Goal: Browse casually

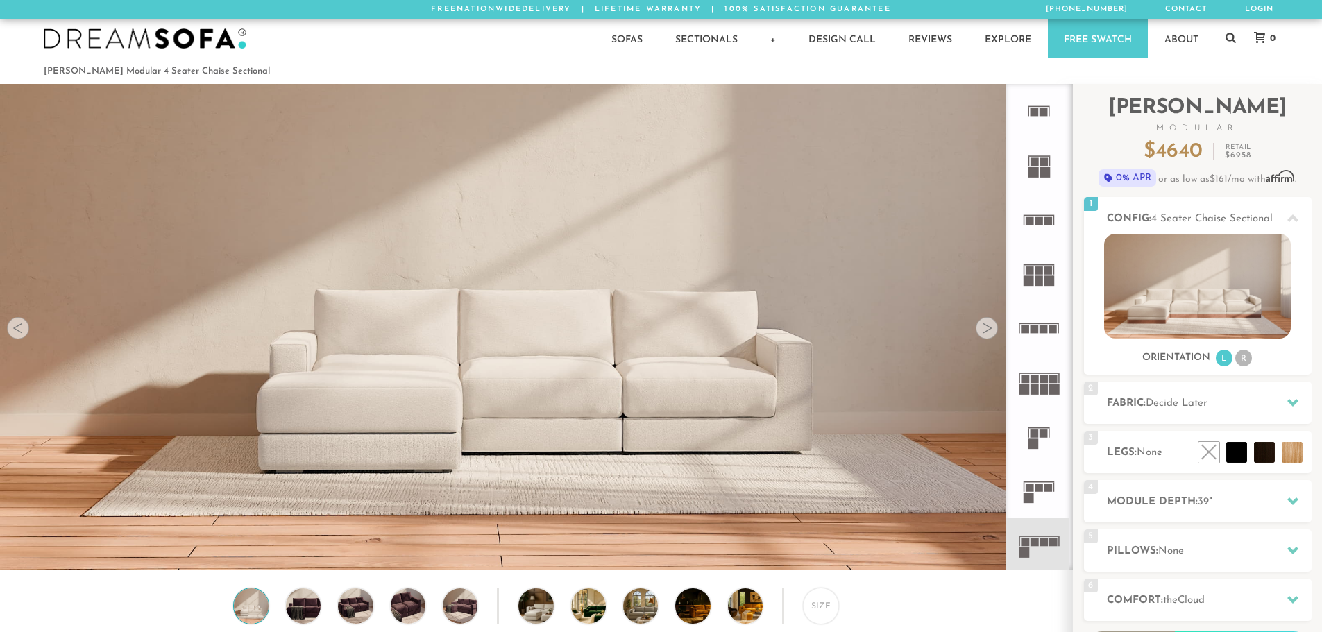
scroll to position [16244, 1311]
click at [980, 332] on div at bounding box center [986, 328] width 22 height 22
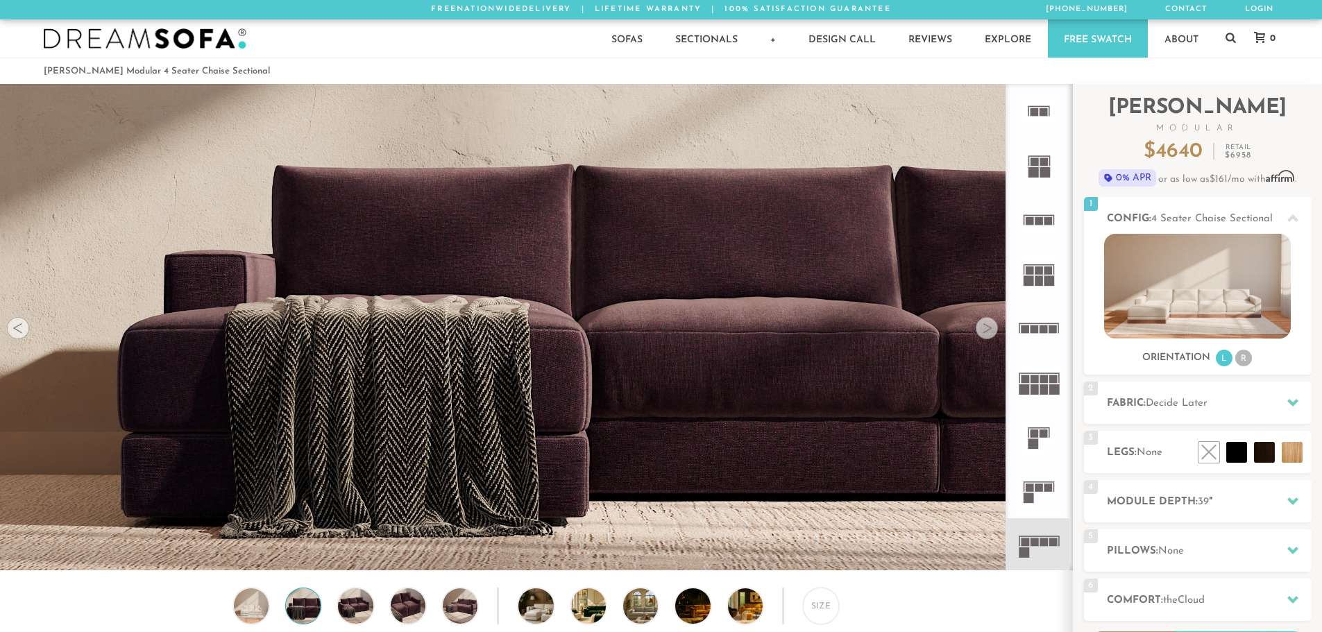
click at [980, 332] on div at bounding box center [986, 328] width 22 height 22
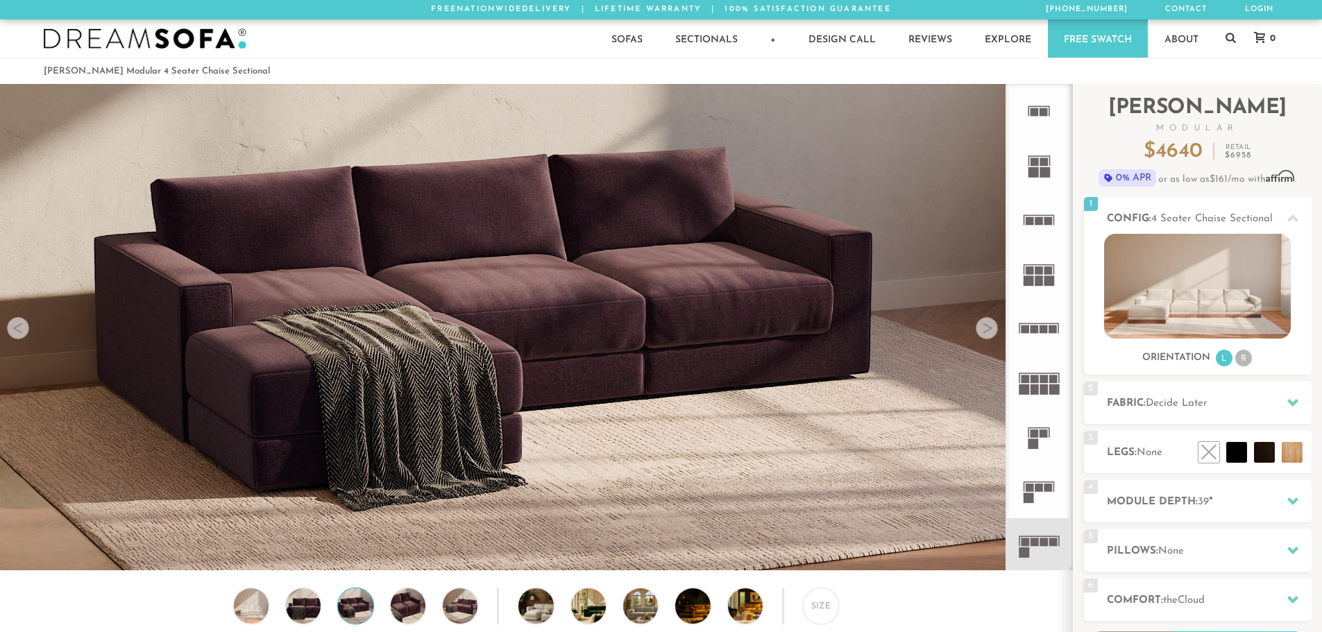
click at [980, 332] on div at bounding box center [986, 328] width 22 height 22
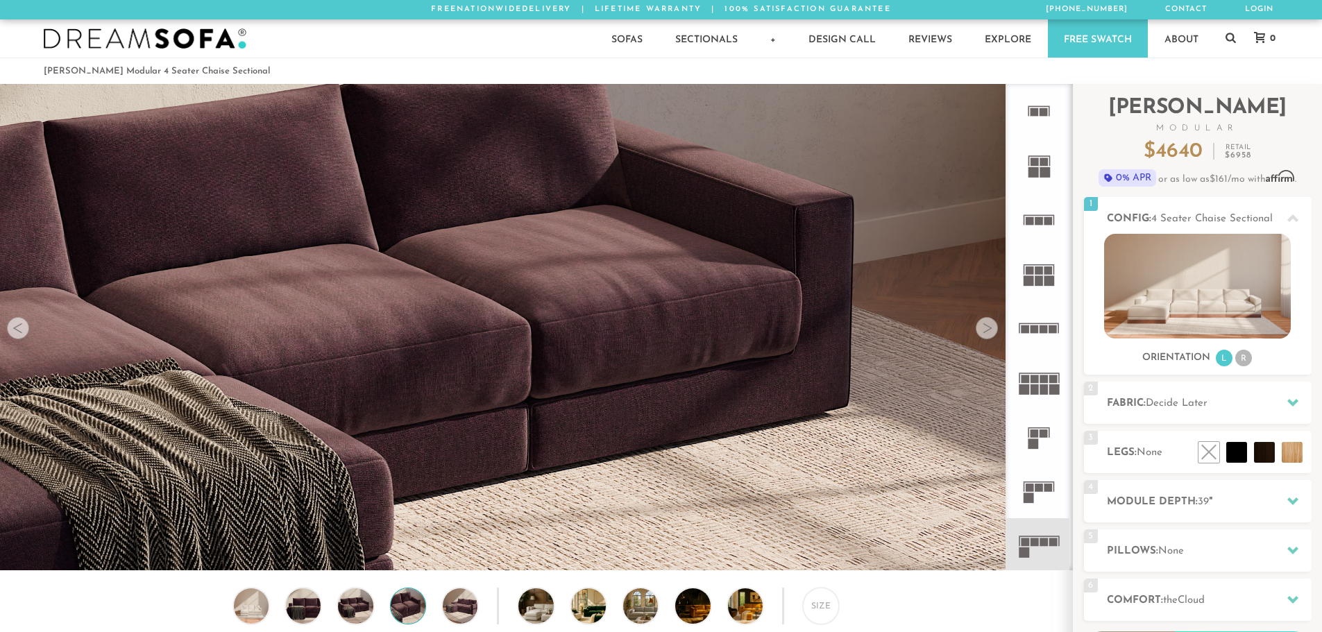
click at [980, 332] on div at bounding box center [986, 328] width 22 height 22
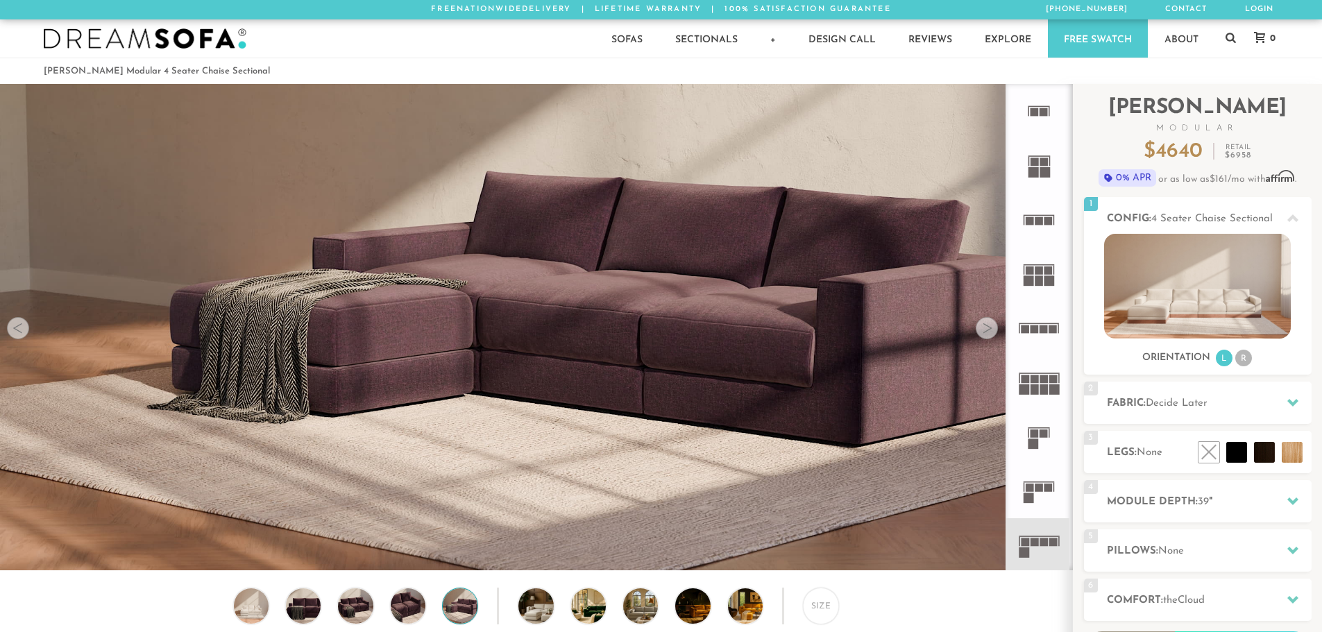
click at [980, 332] on div at bounding box center [986, 328] width 22 height 22
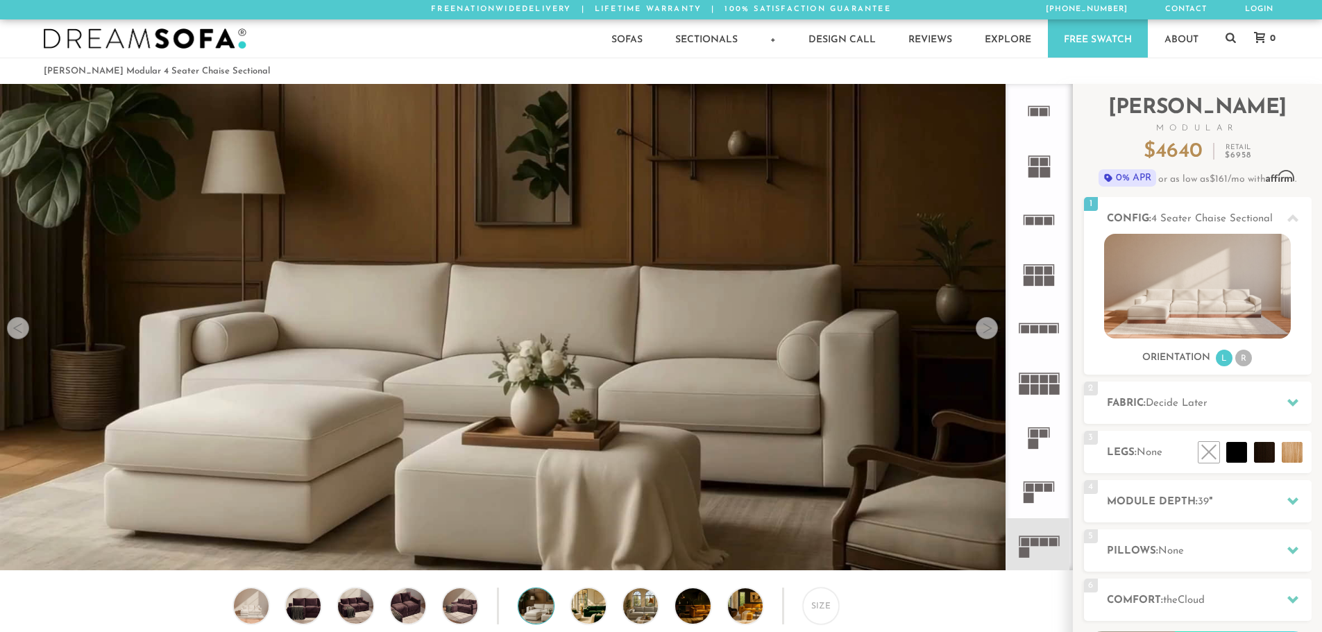
click at [980, 332] on div at bounding box center [986, 328] width 22 height 22
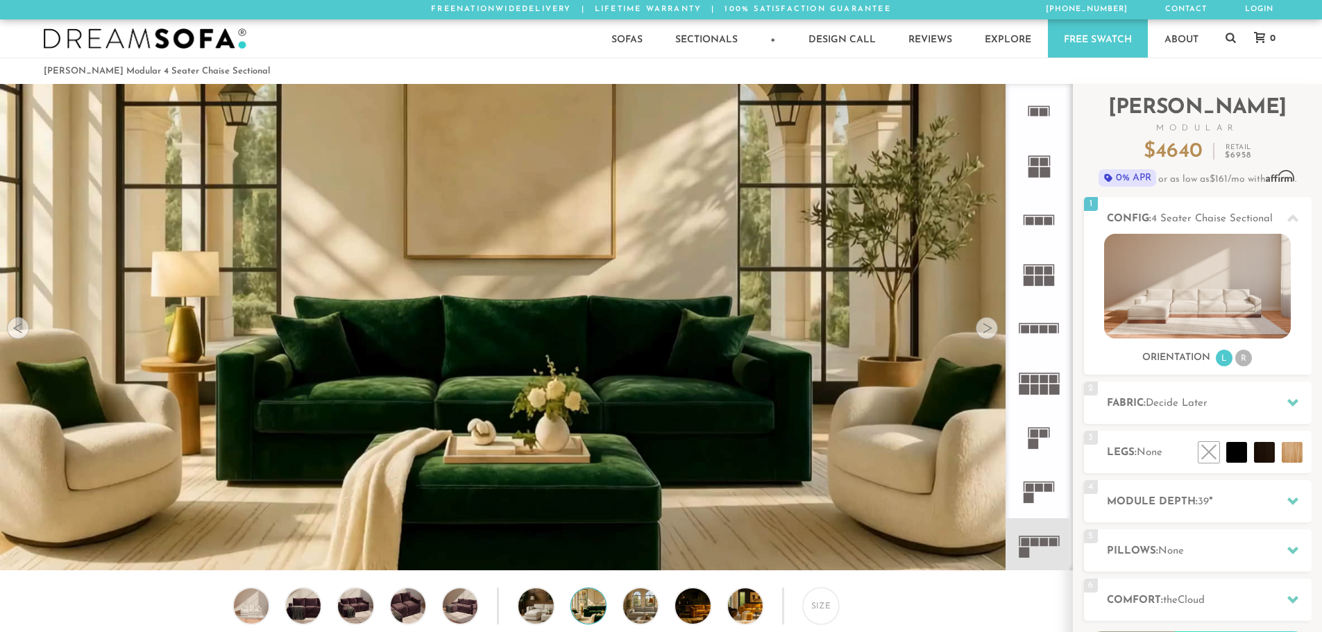
click at [980, 332] on div at bounding box center [986, 328] width 22 height 22
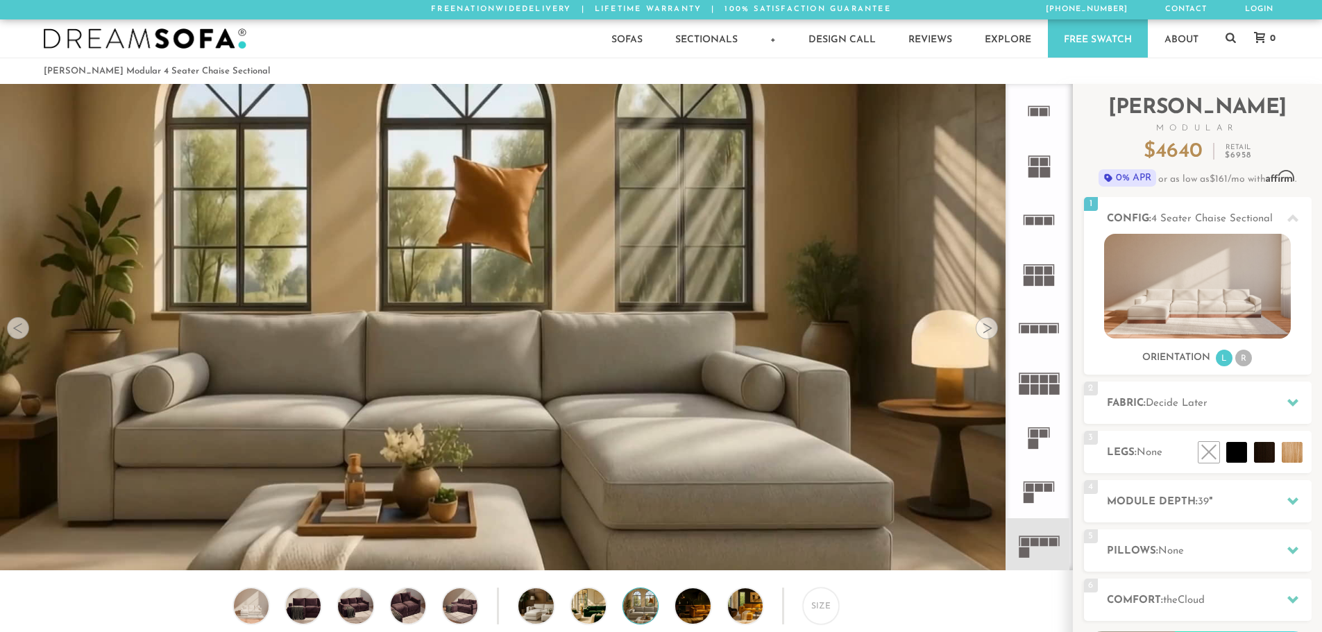
click at [980, 332] on div at bounding box center [986, 328] width 22 height 22
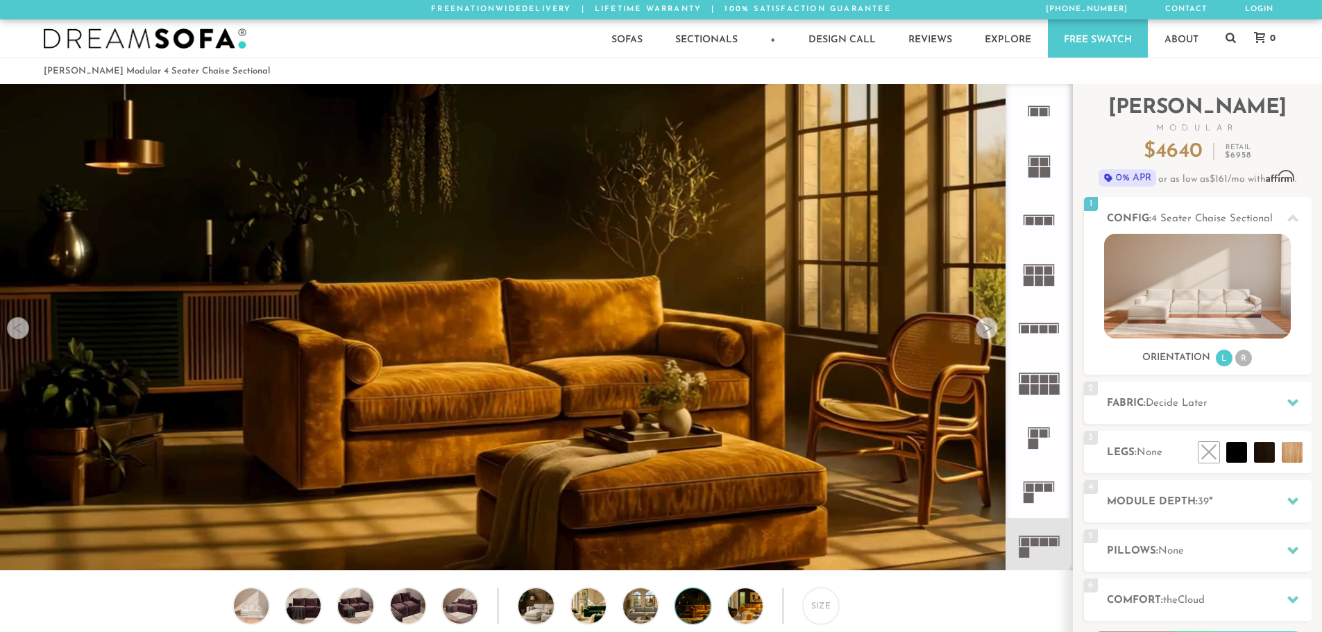
click at [980, 332] on div at bounding box center [986, 328] width 22 height 22
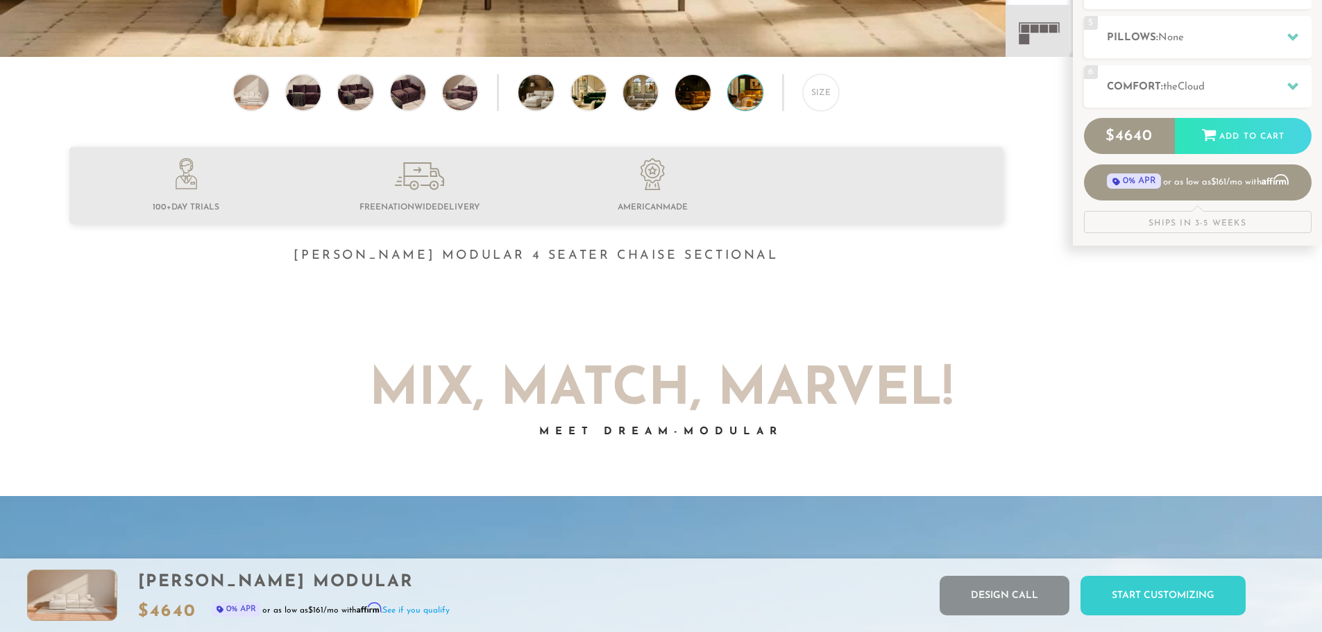
scroll to position [0, 0]
